Goal: Find specific page/section: Find specific page/section

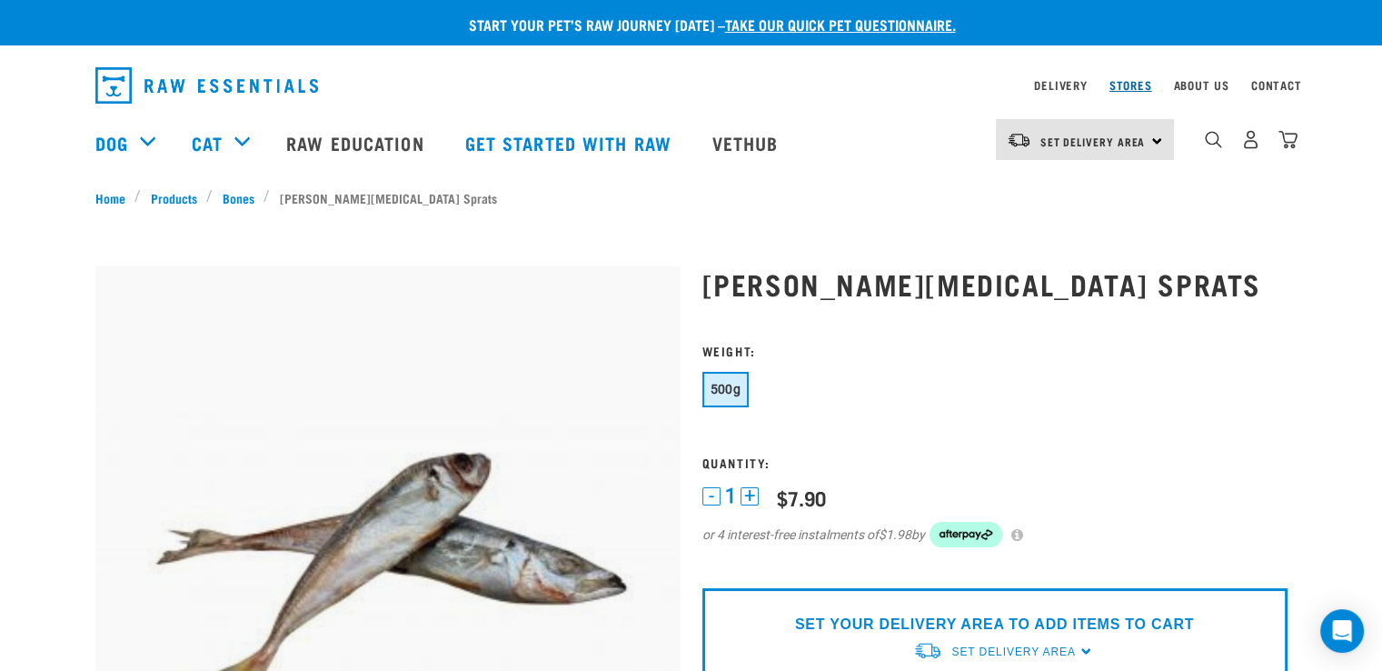
click at [1122, 82] on link "Stores" at bounding box center [1131, 85] width 43 height 6
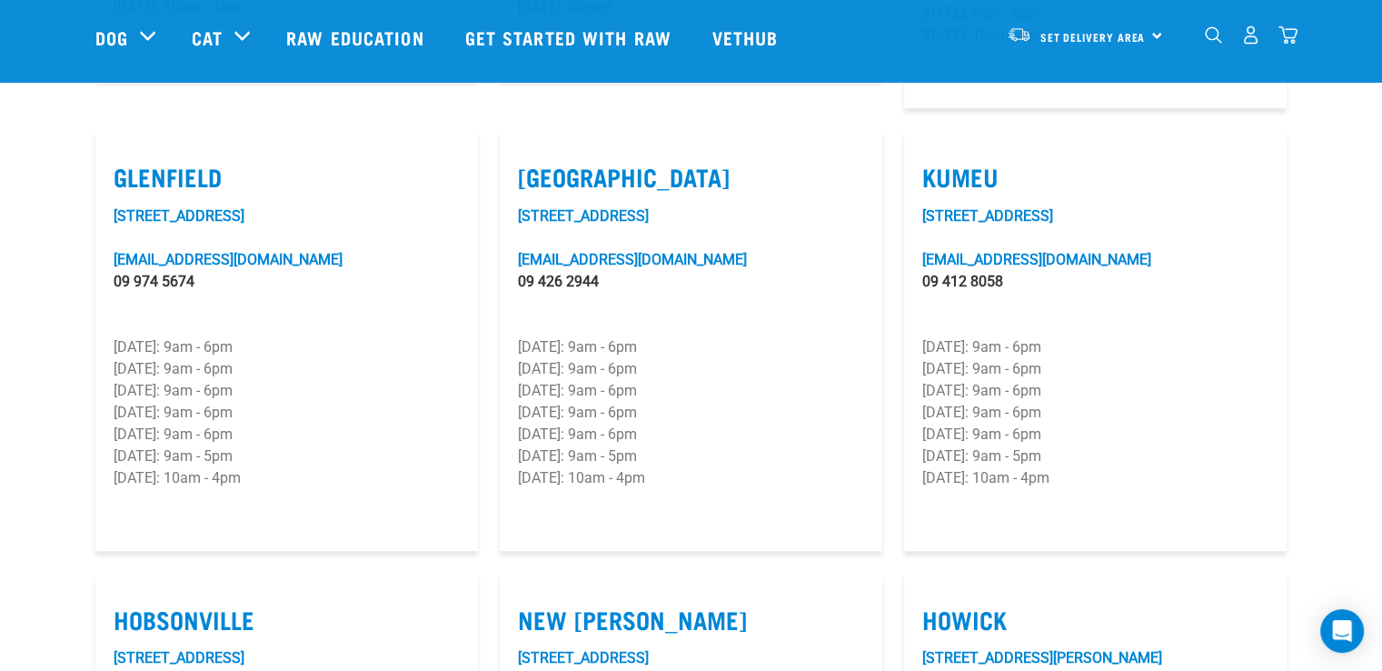
scroll to position [932, 0]
